Goal: Contribute content

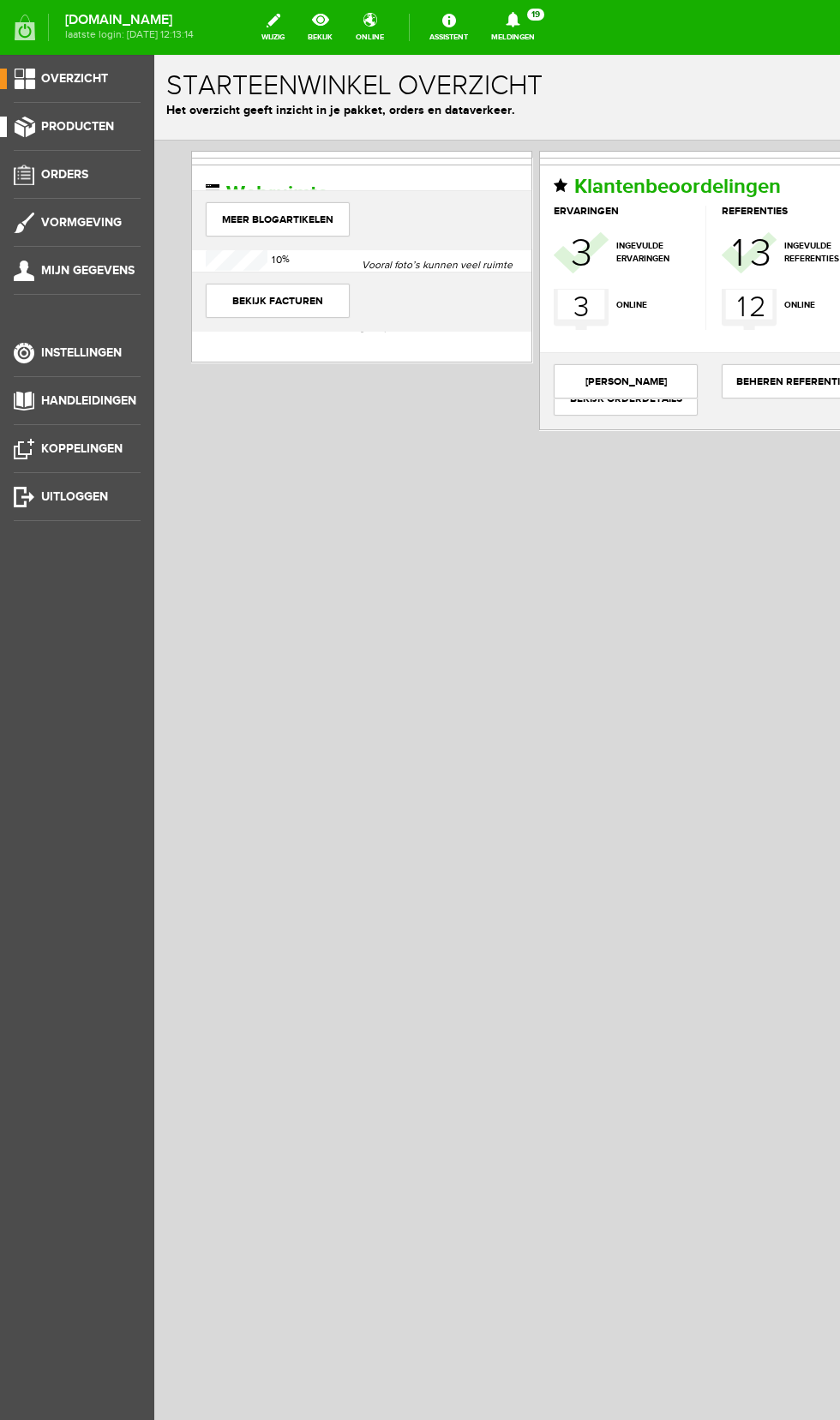
click at [76, 127] on span "Producten" at bounding box center [77, 127] width 73 height 14
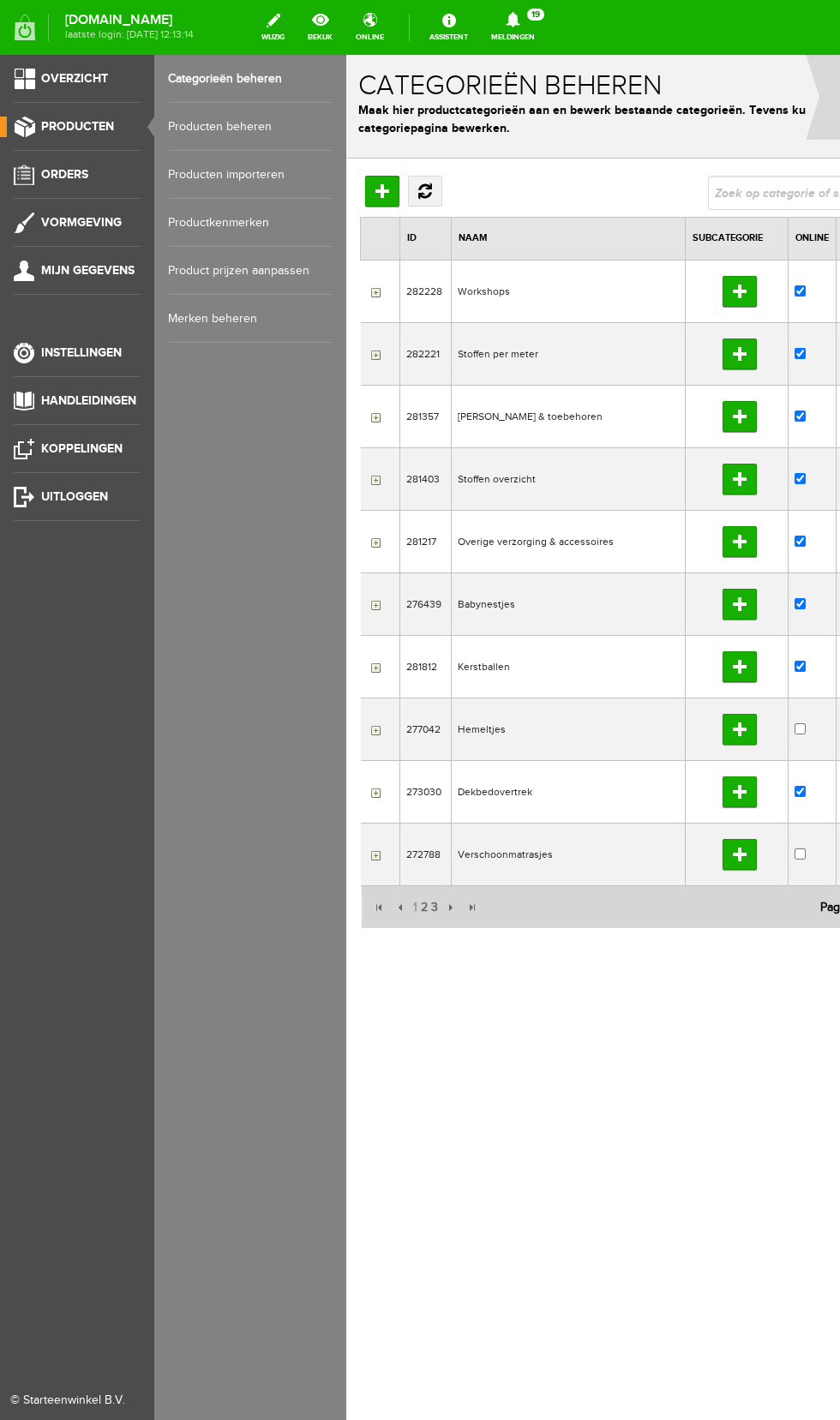
click at [256, 126] on link "Producten beheren" at bounding box center [250, 127] width 165 height 48
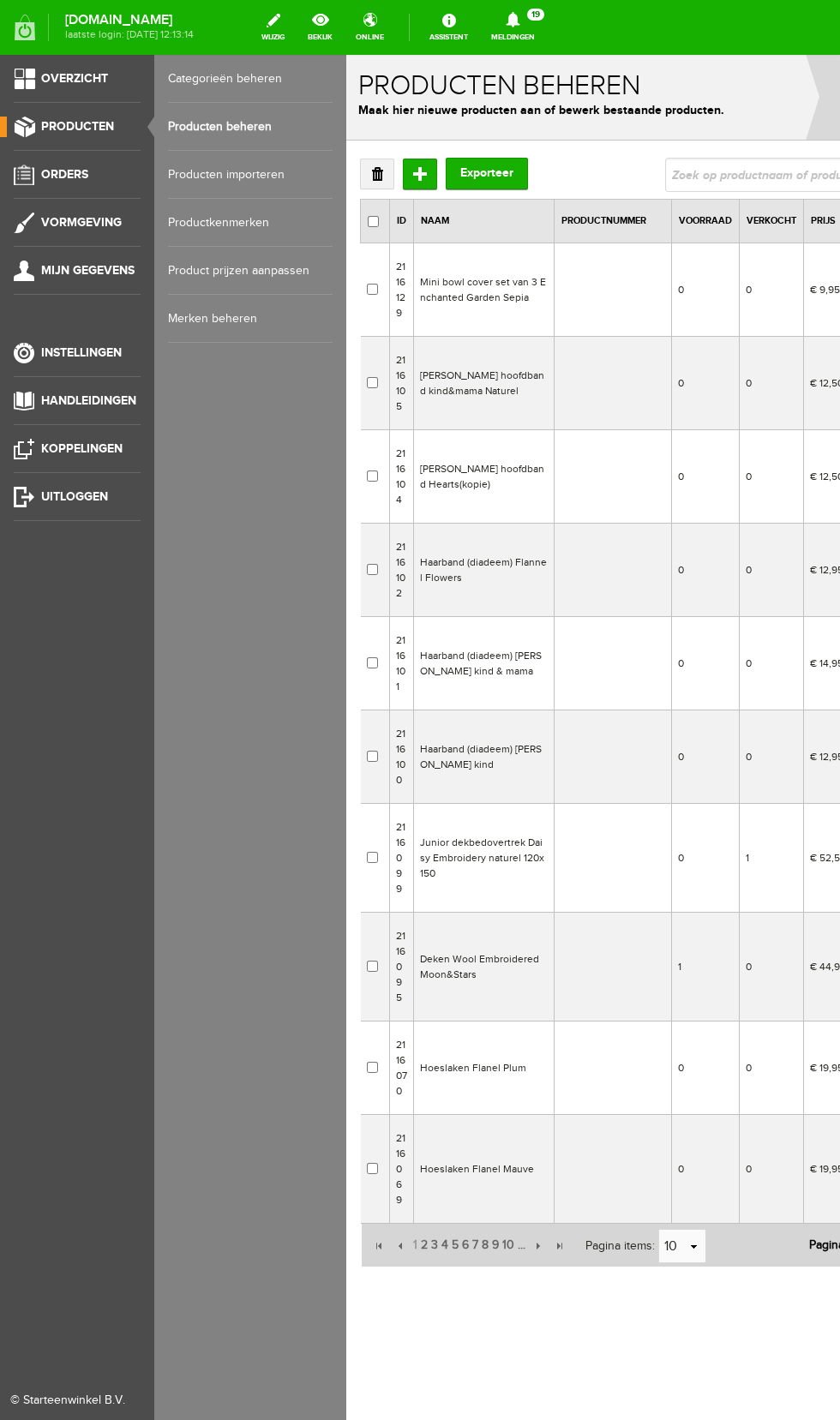
click at [486, 290] on td "Mini bowl cover set van 3 Enchanted Garden Sepia" at bounding box center [484, 289] width 140 height 93
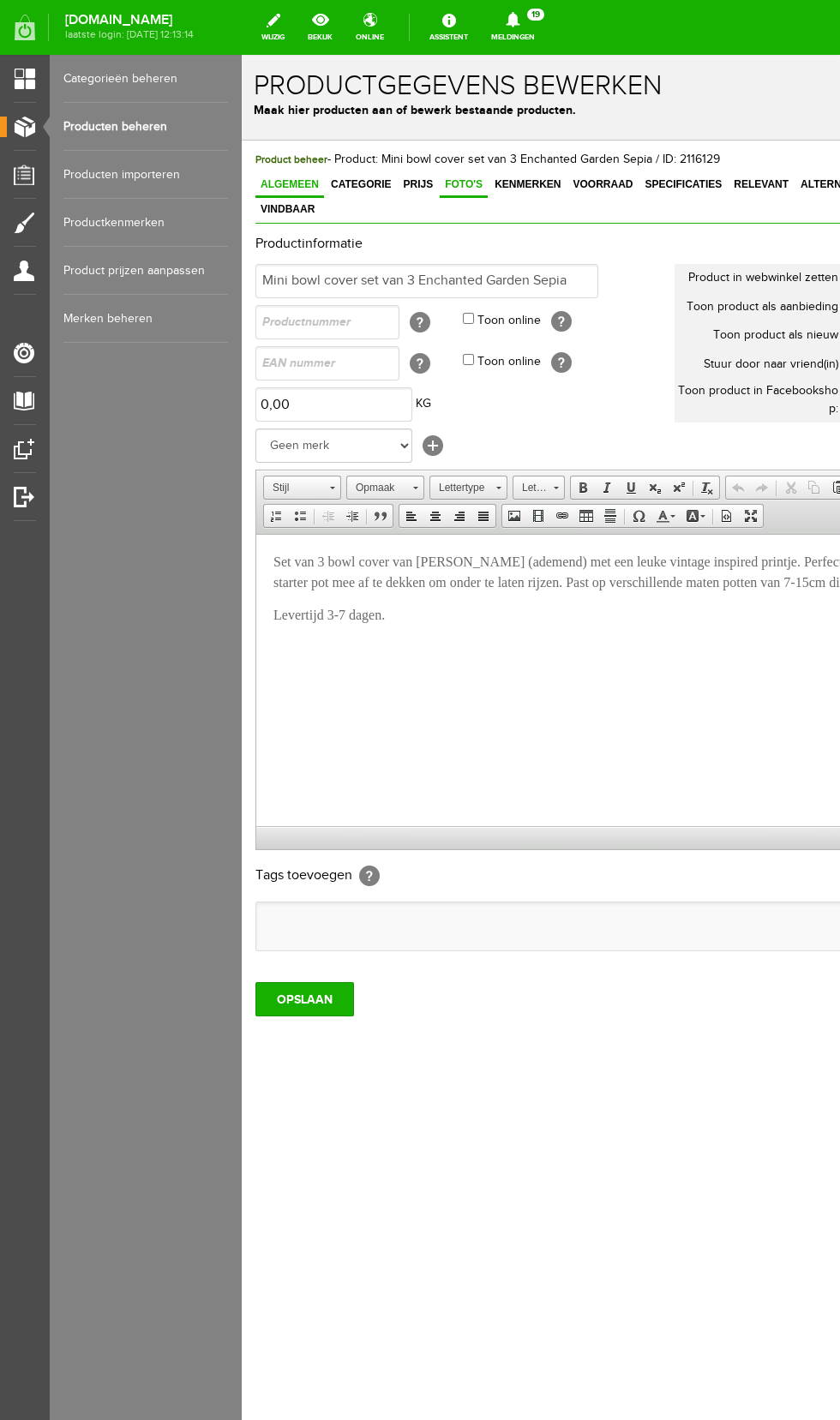
click at [460, 181] on span "Foto's" at bounding box center [463, 184] width 48 height 12
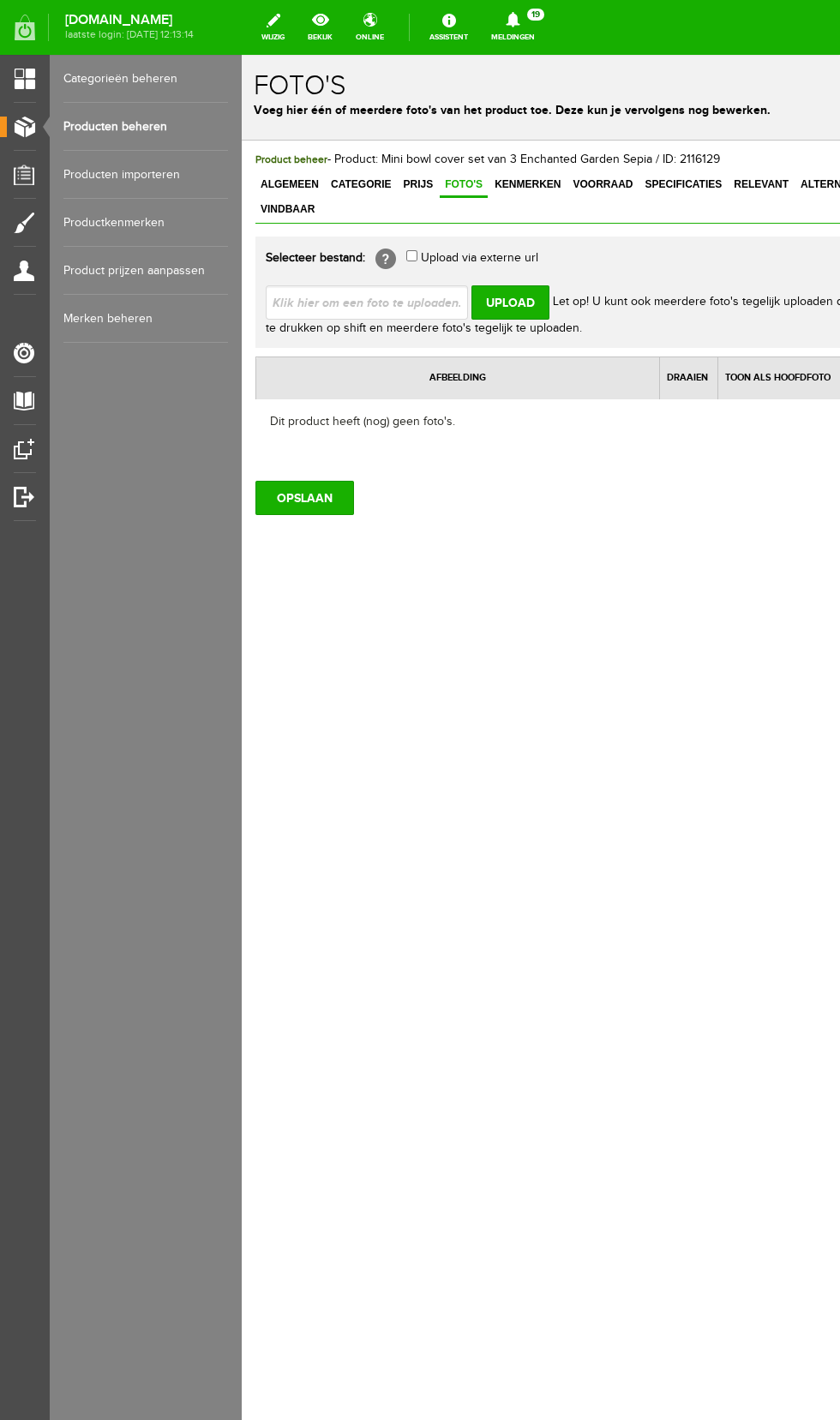
click at [380, 286] on input "file" at bounding box center [373, 302] width 216 height 33
type input "C:\fakepath\20251014_151130.jpg"
type input "20251014_151130.jpg"
click at [523, 286] on input "Upload" at bounding box center [510, 303] width 78 height 34
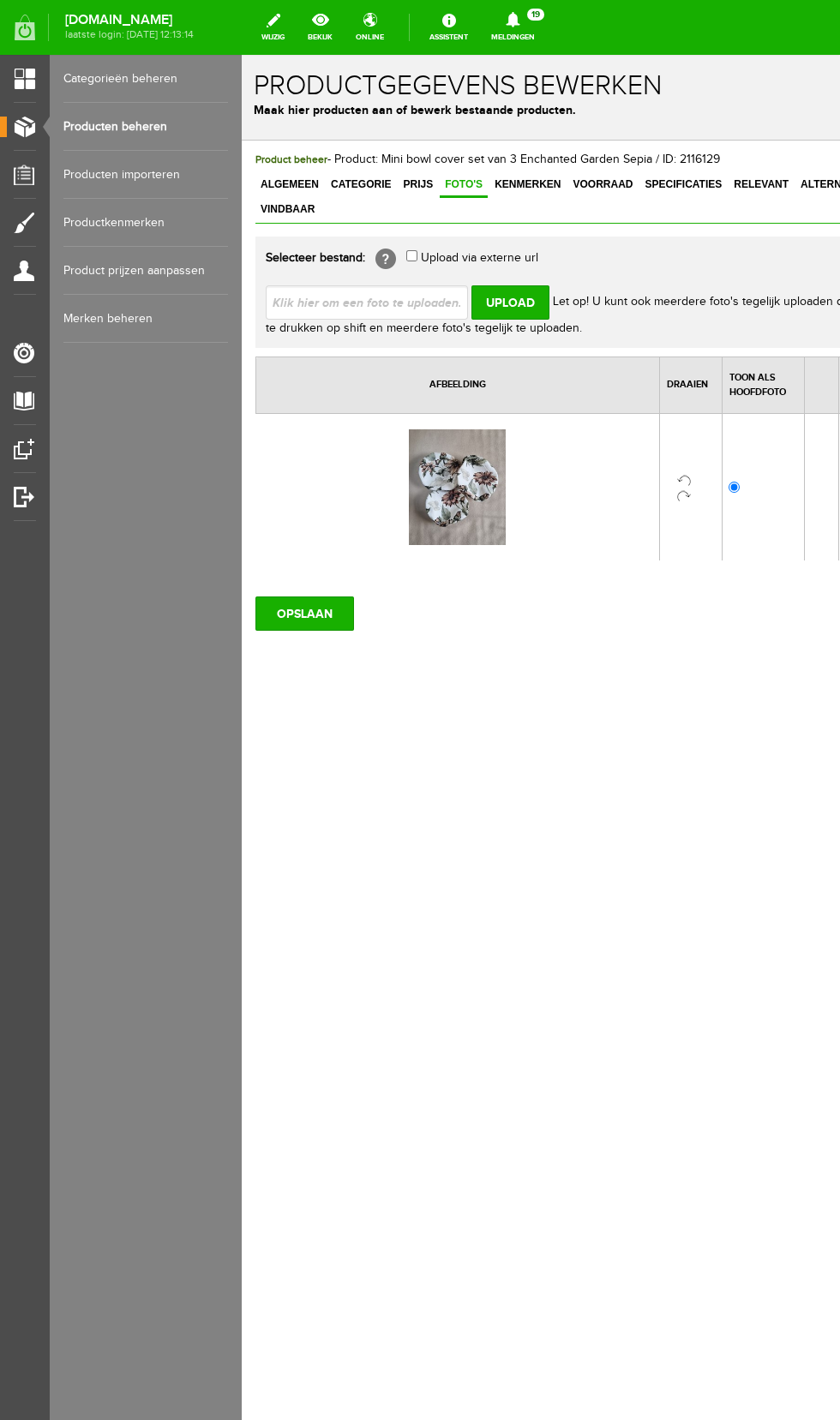
click at [364, 286] on input "file" at bounding box center [373, 302] width 216 height 33
type input "C:\fakepath\20251014_151740.jpg"
type input "20251014_151740.jpg"
click at [312, 597] on input "OPSLAAN" at bounding box center [304, 614] width 99 height 34
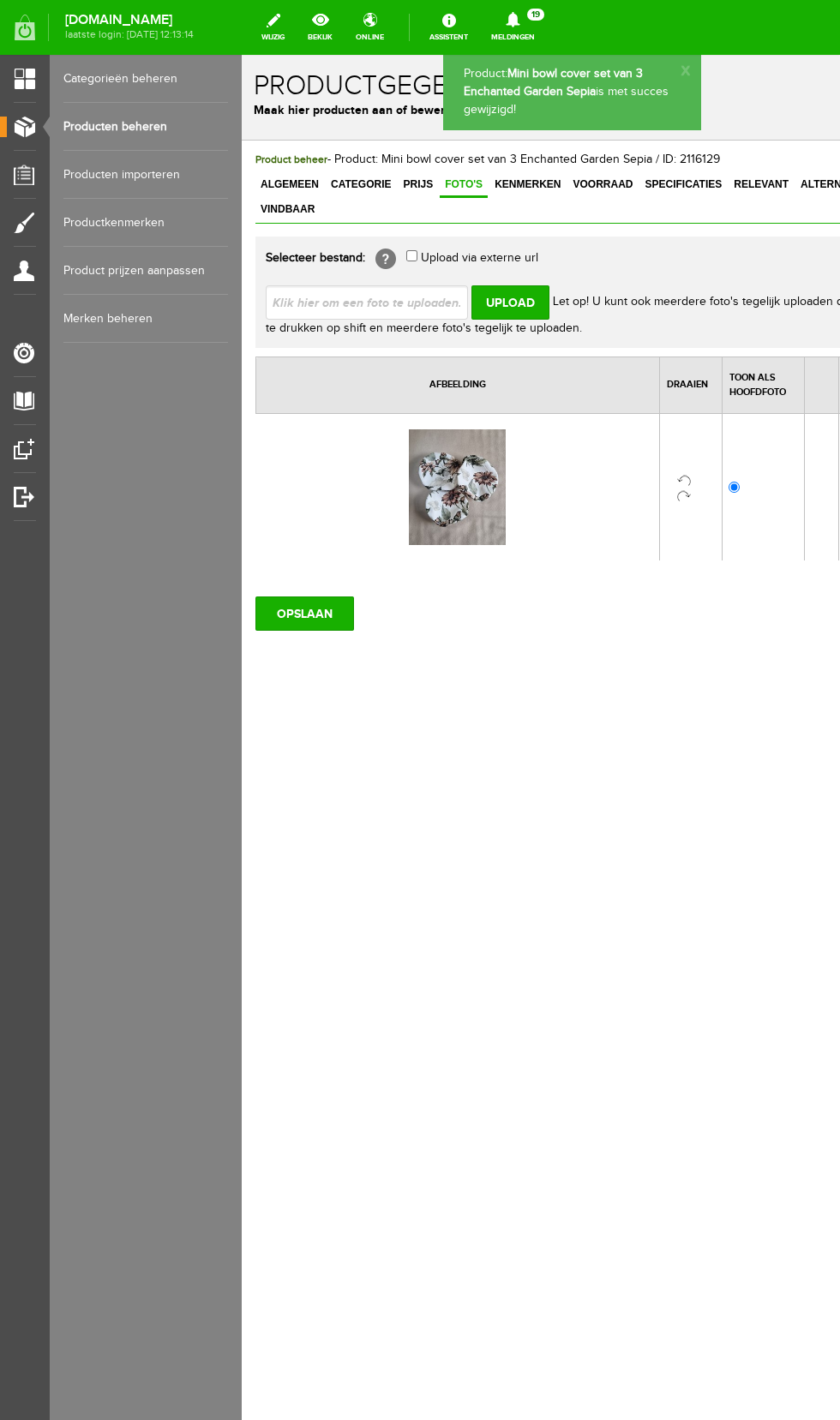
click at [394, 286] on input "file" at bounding box center [373, 302] width 216 height 33
type input "C:\fakepath\20251014_151740.jpg"
type input "20251014_151740.jpg"
click at [489, 286] on input "Upload" at bounding box center [510, 303] width 78 height 34
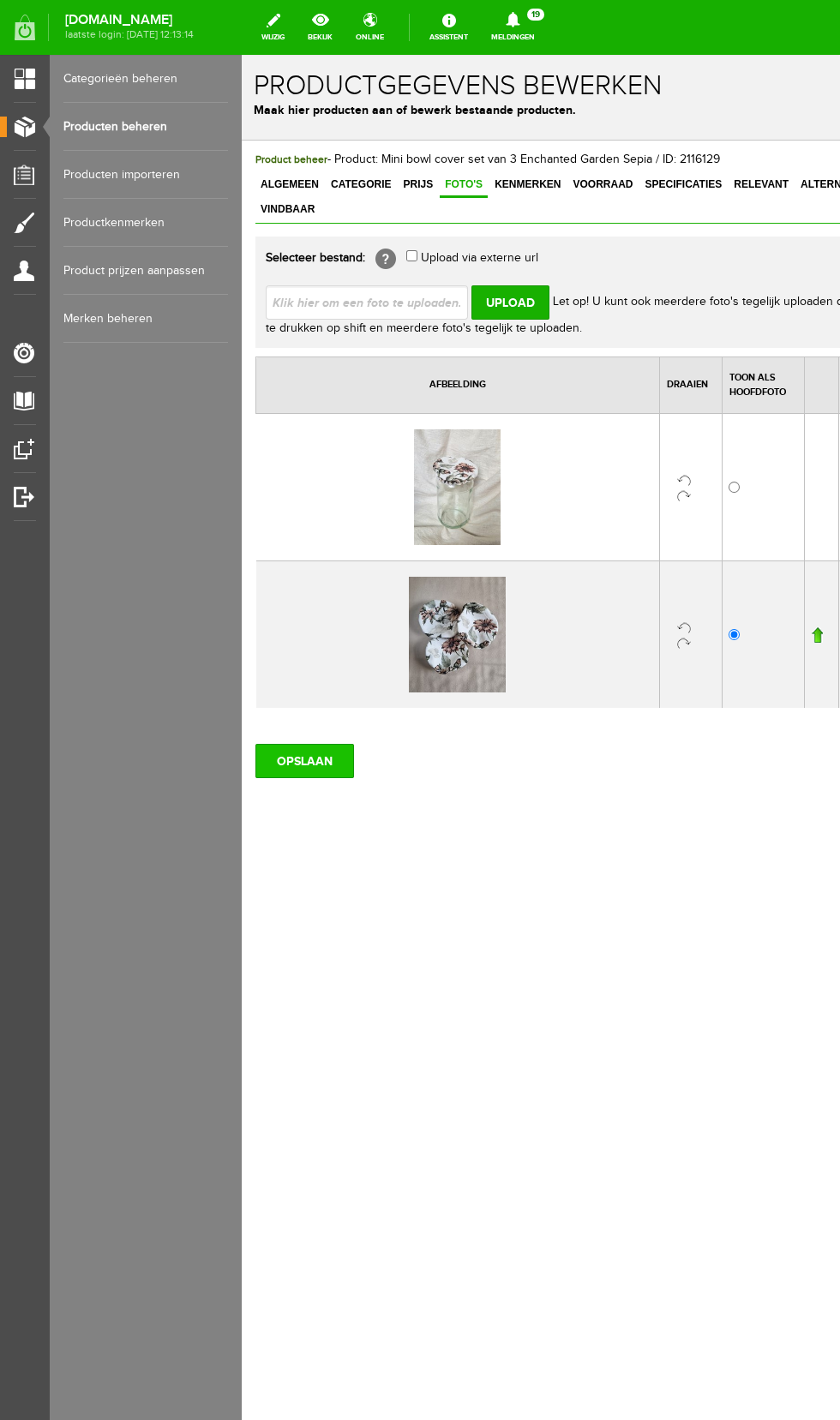
click at [319, 744] on input "OPSLAAN" at bounding box center [304, 762] width 99 height 34
